Goal: Register for event/course

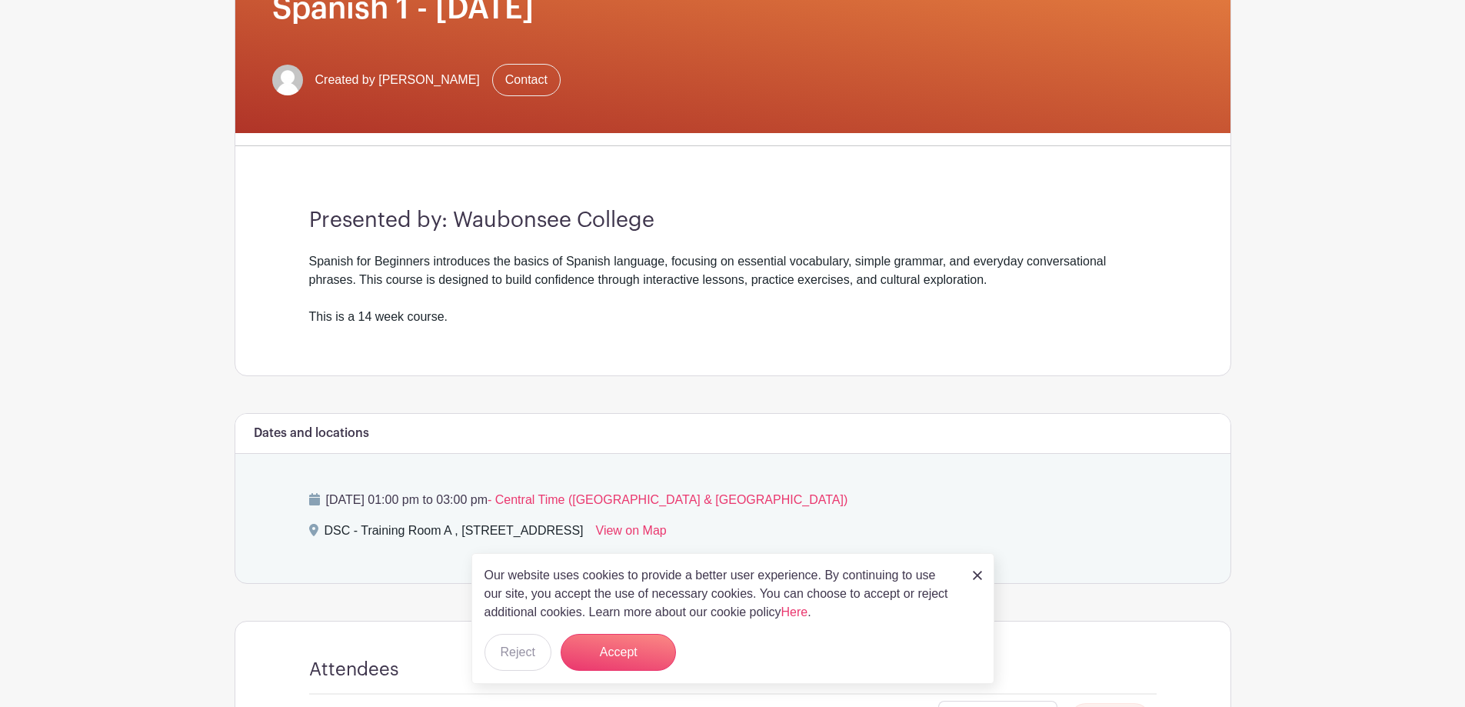
scroll to position [296, 0]
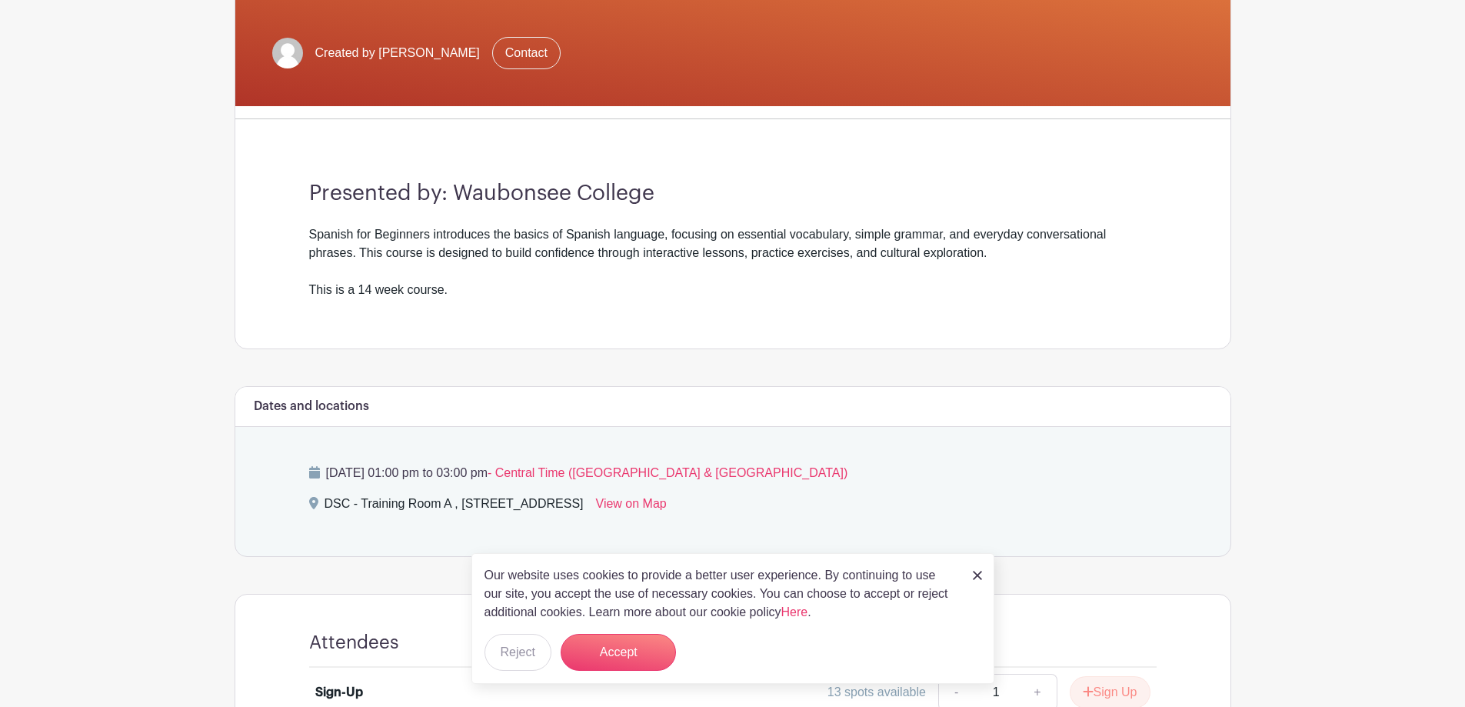
click at [978, 576] on img at bounding box center [977, 575] width 9 height 9
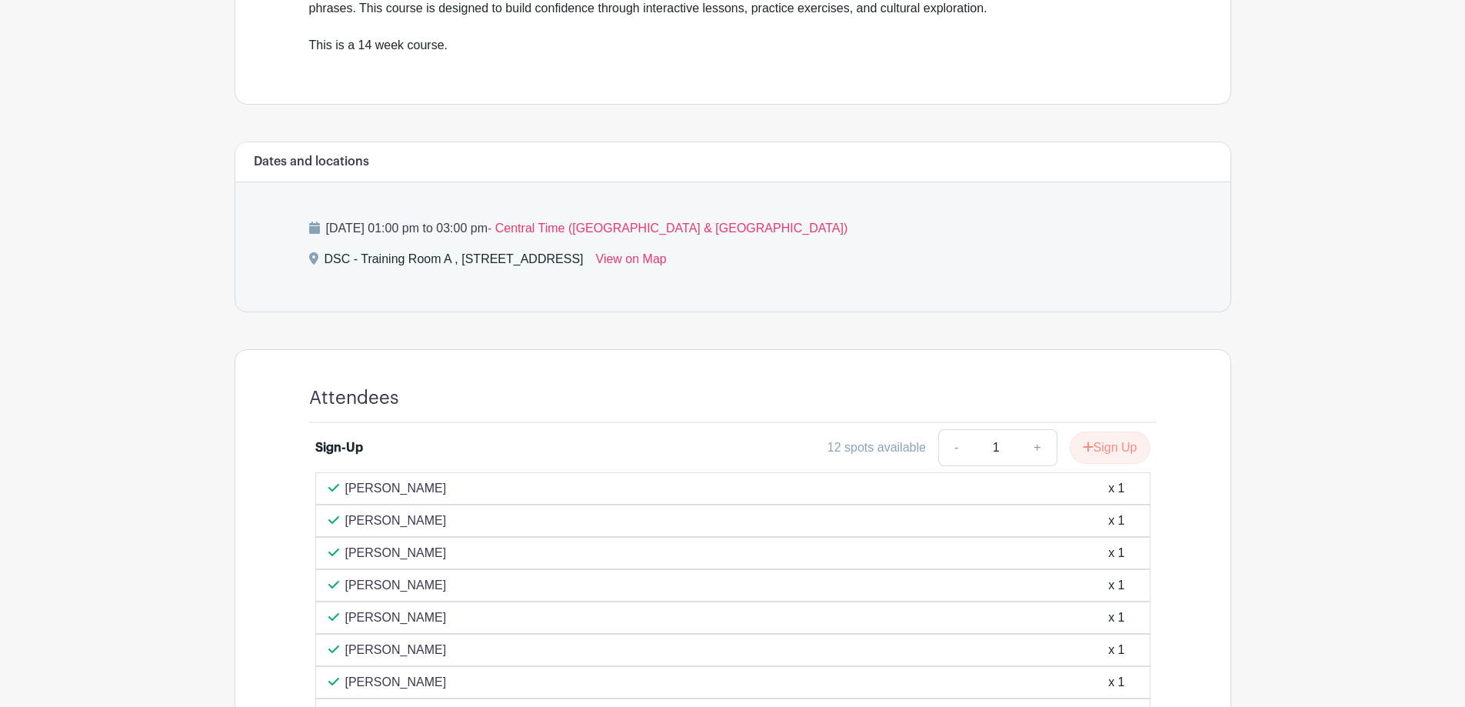
scroll to position [604, 0]
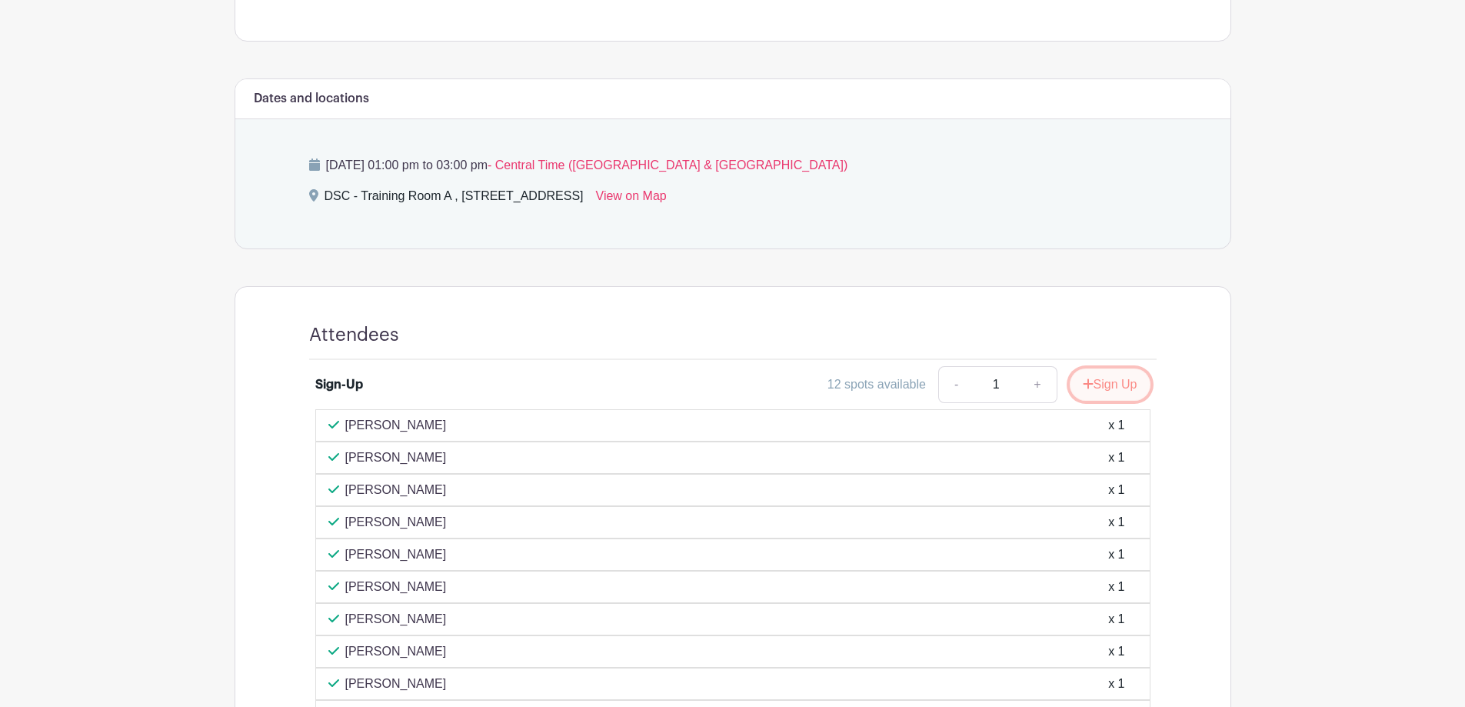
click at [1100, 382] on button "Sign Up" at bounding box center [1110, 384] width 81 height 32
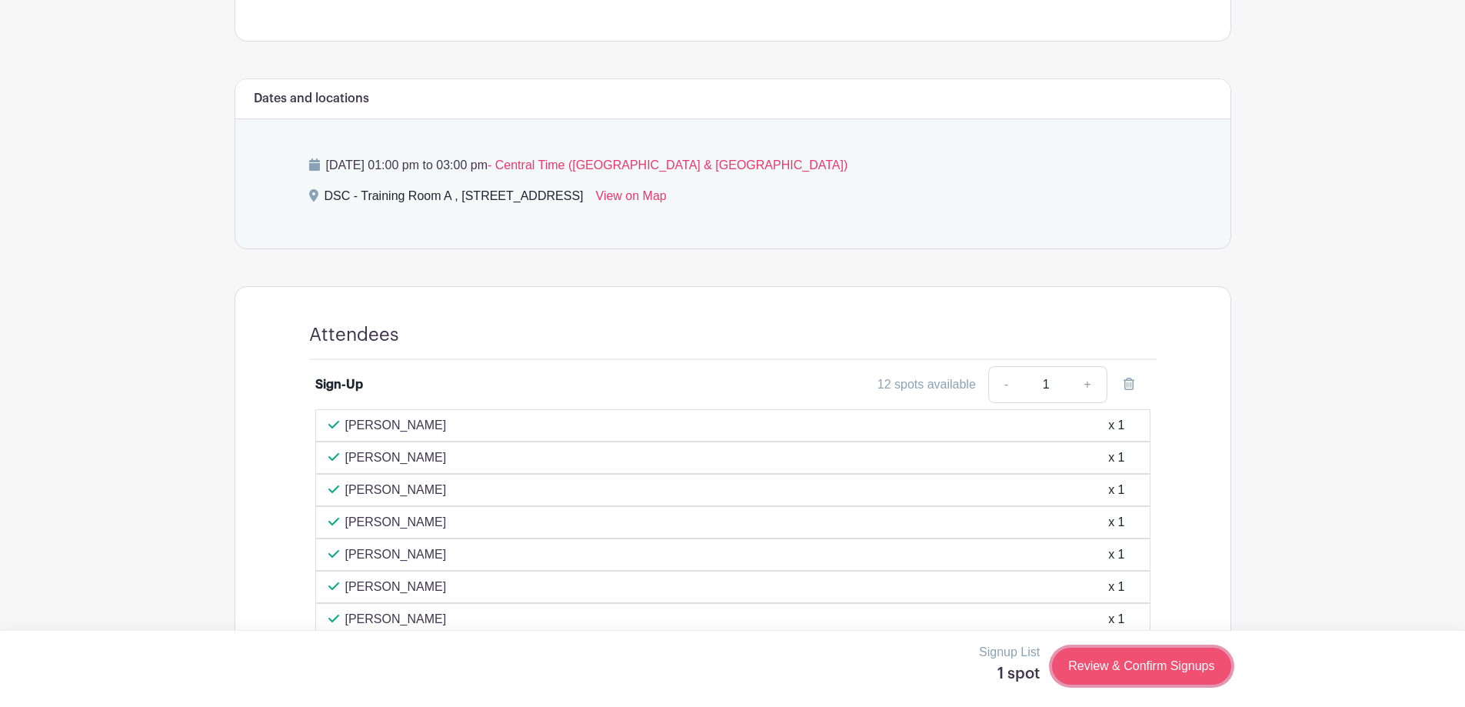
click at [1114, 671] on link "Review & Confirm Signups" at bounding box center [1141, 666] width 178 height 37
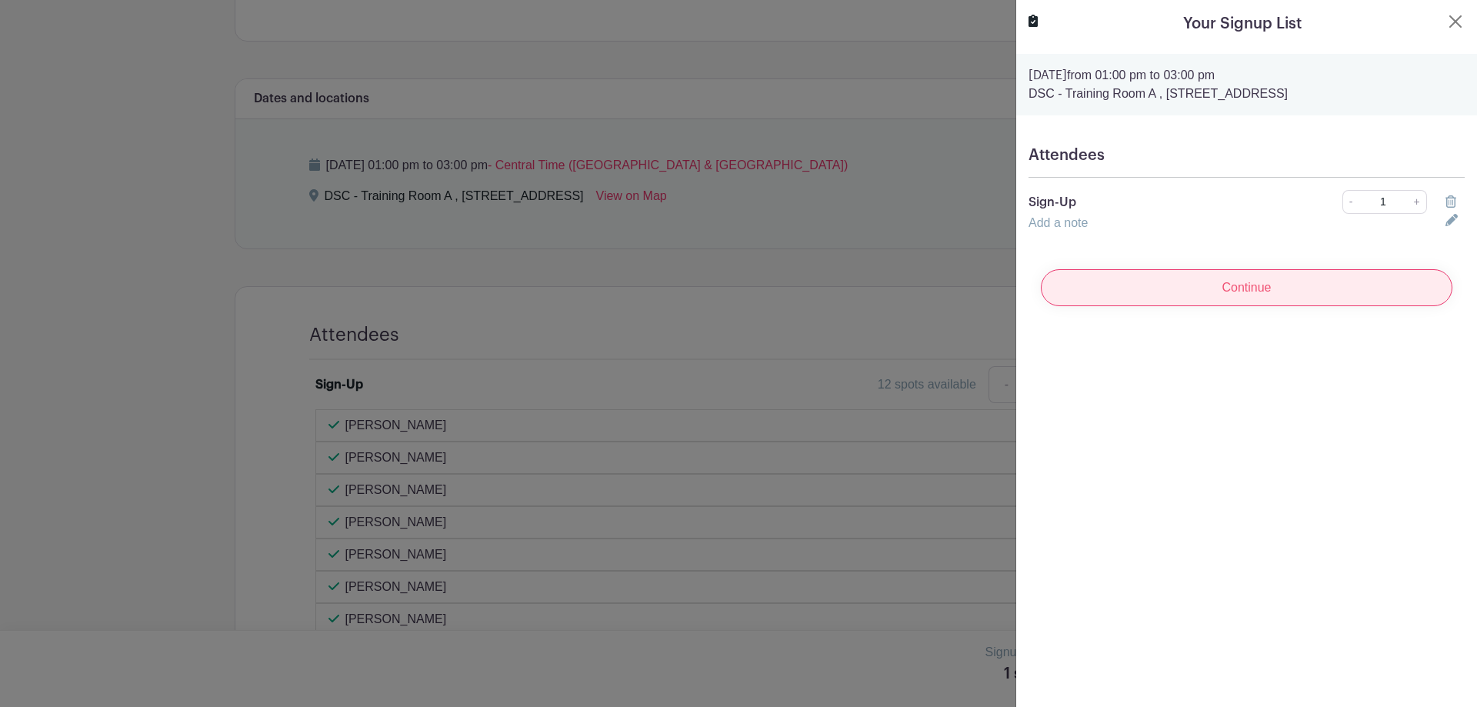
click at [1238, 277] on input "Continue" at bounding box center [1246, 287] width 411 height 37
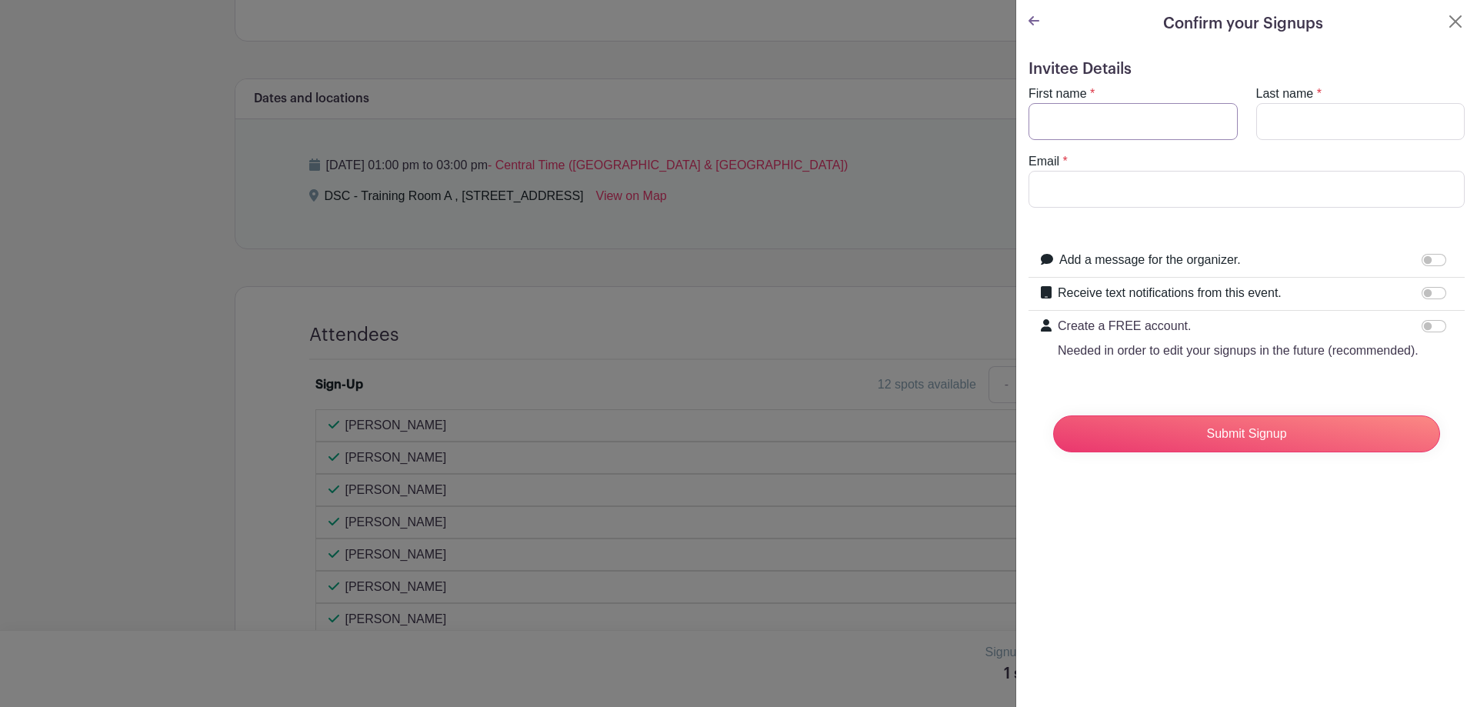
click at [1144, 118] on input "First name" at bounding box center [1132, 121] width 209 height 37
type input "[PERSON_NAME]"
type input "Pradel"
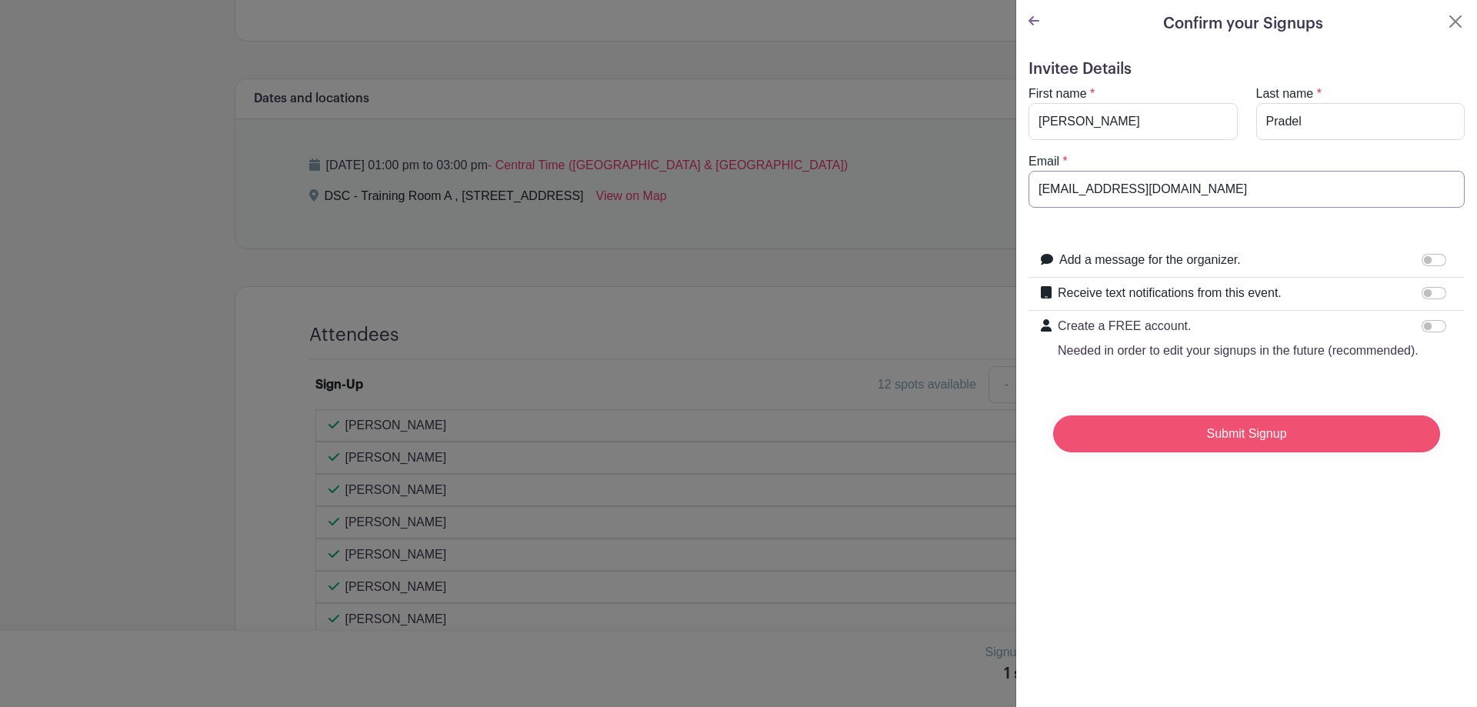
type input "[EMAIL_ADDRESS][DOMAIN_NAME]"
click at [1274, 452] on input "Submit Signup" at bounding box center [1246, 433] width 387 height 37
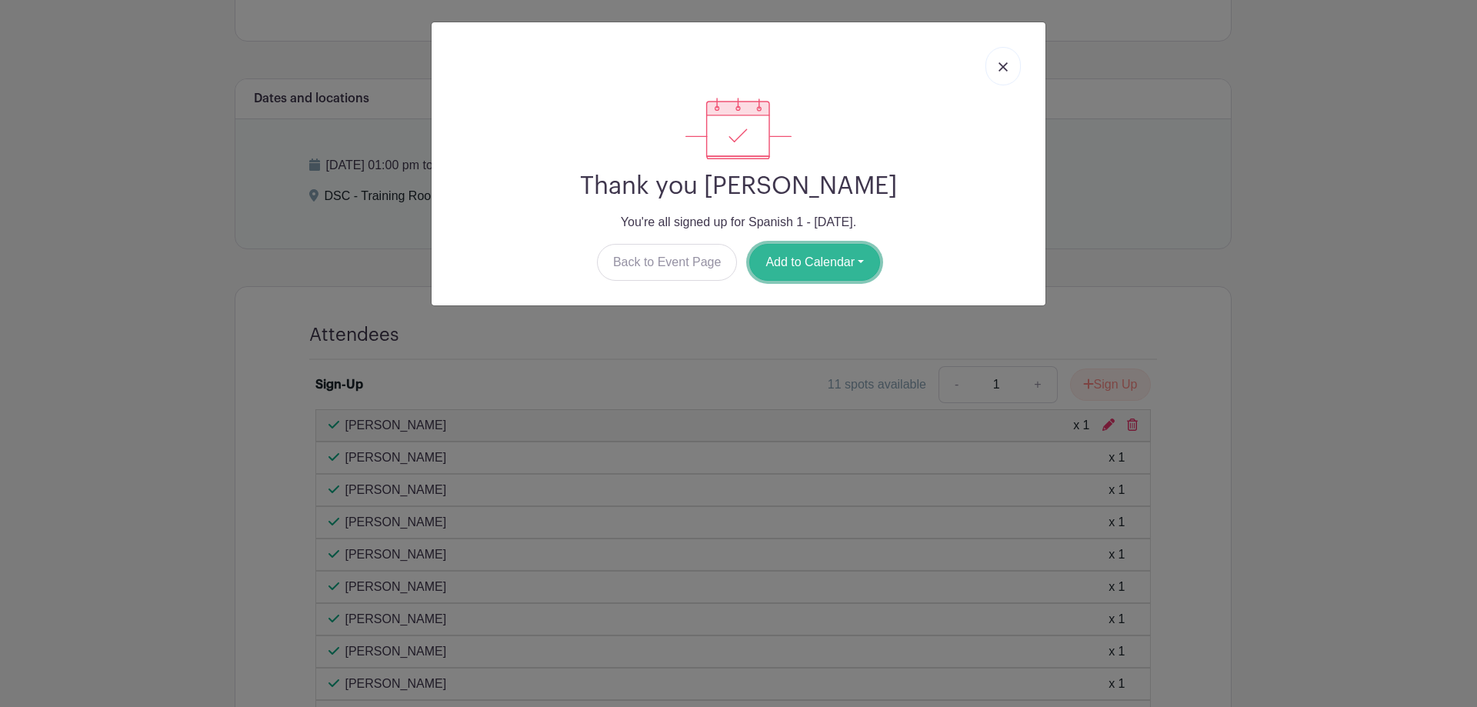
click at [825, 258] on button "Add to Calendar" at bounding box center [814, 262] width 131 height 37
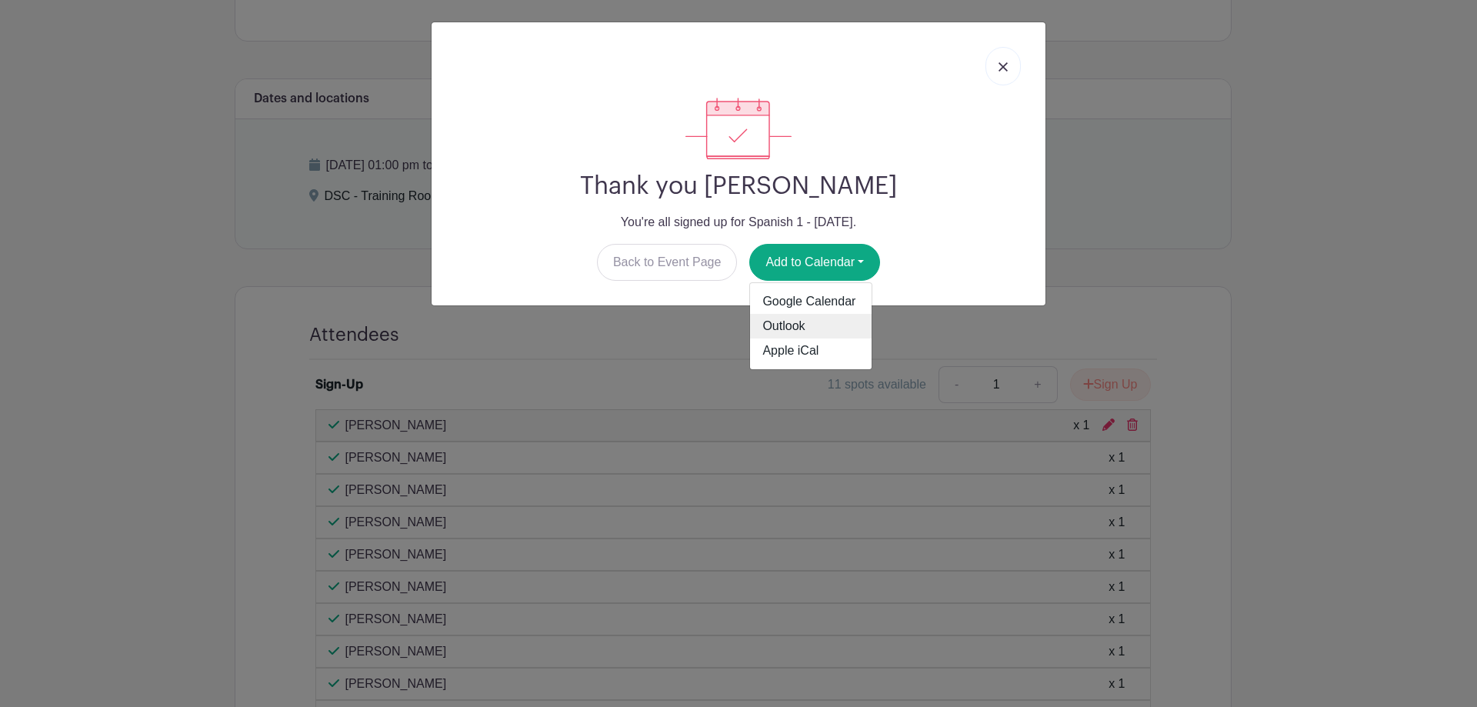
click at [807, 328] on link "Outlook" at bounding box center [811, 326] width 122 height 25
click at [1007, 54] on link at bounding box center [1002, 66] width 35 height 38
